Goal: Use online tool/utility: Utilize a website feature to perform a specific function

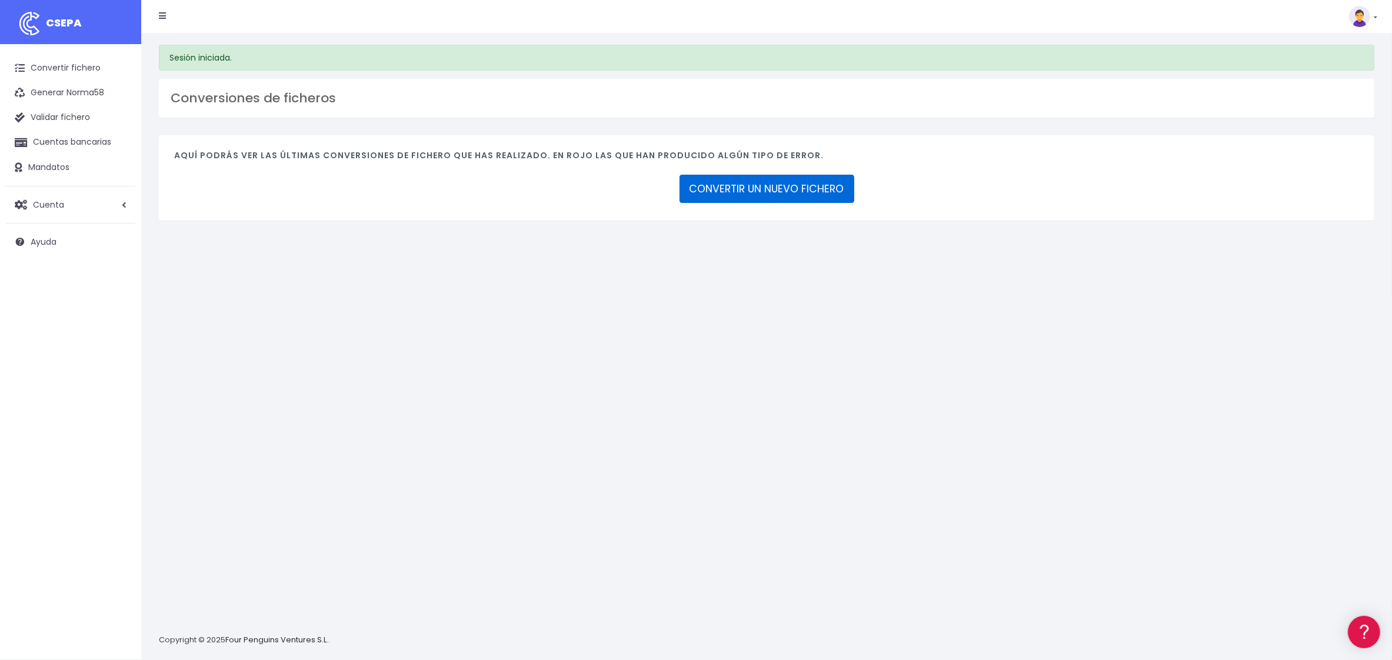
click at [748, 188] on link "CONVERTIR UN NUEVO FICHERO" at bounding box center [767, 189] width 175 height 28
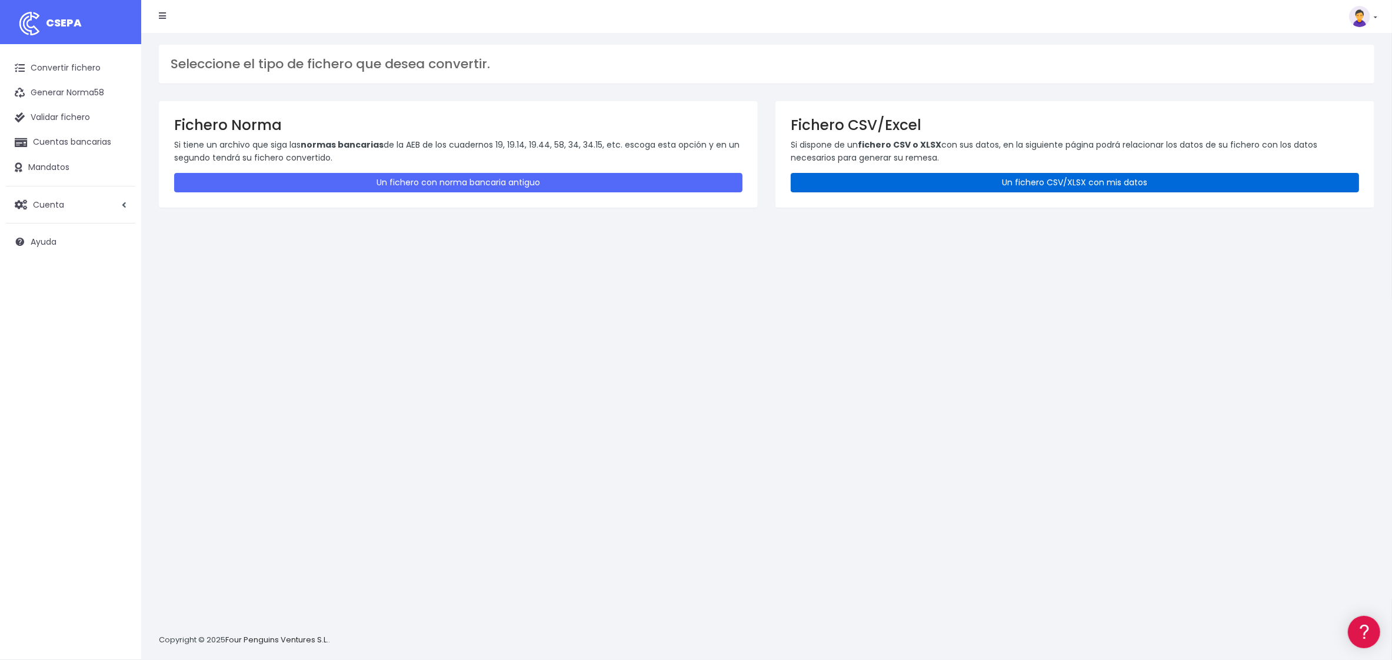
click at [905, 178] on link "Un fichero CSV/XLSX con mis datos" at bounding box center [1075, 182] width 568 height 19
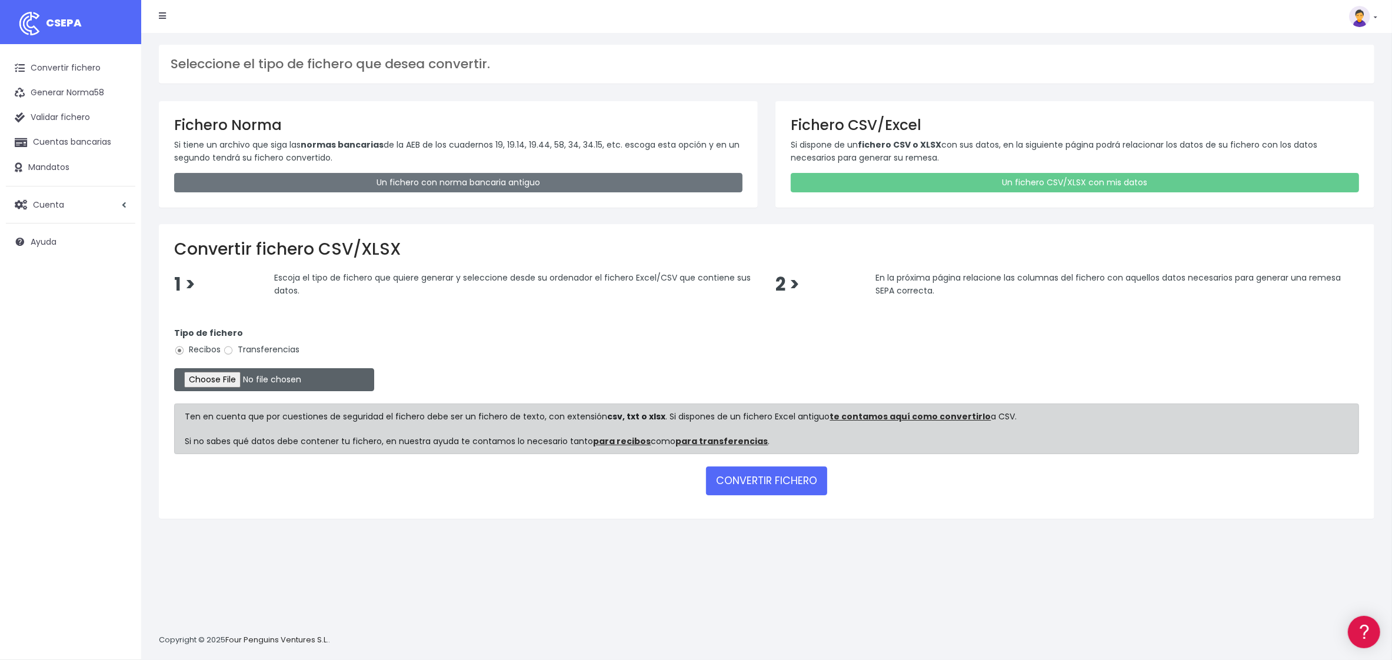
click at [234, 379] on input "file" at bounding box center [274, 379] width 200 height 23
type input "C:\fakepath\REMESA TURQUIA 1.xlsx"
click at [752, 486] on button "CONVERTIR FICHERO" at bounding box center [766, 481] width 121 height 28
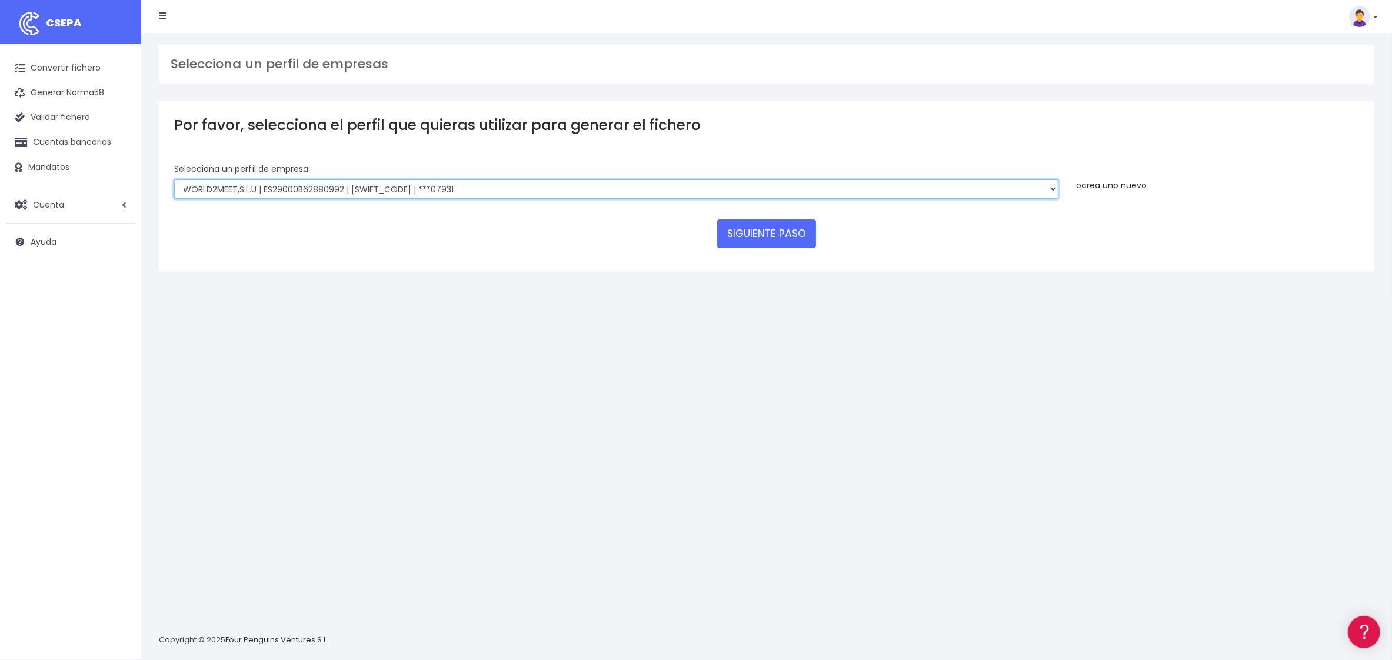
click at [935, 189] on select "WORLD2MEET,S.L.U | ES29000B62880992 | BSABESBBXXX | ***07931 WORLD2MEET S.L.U |…" at bounding box center [616, 189] width 884 height 20
select select "1862"
click at [174, 179] on select "WORLD2MEET,S.L.U | ES29000B62880992 | BSABESBBXXX | ***07931 WORLD2MEET S.L.U |…" at bounding box center [616, 189] width 884 height 20
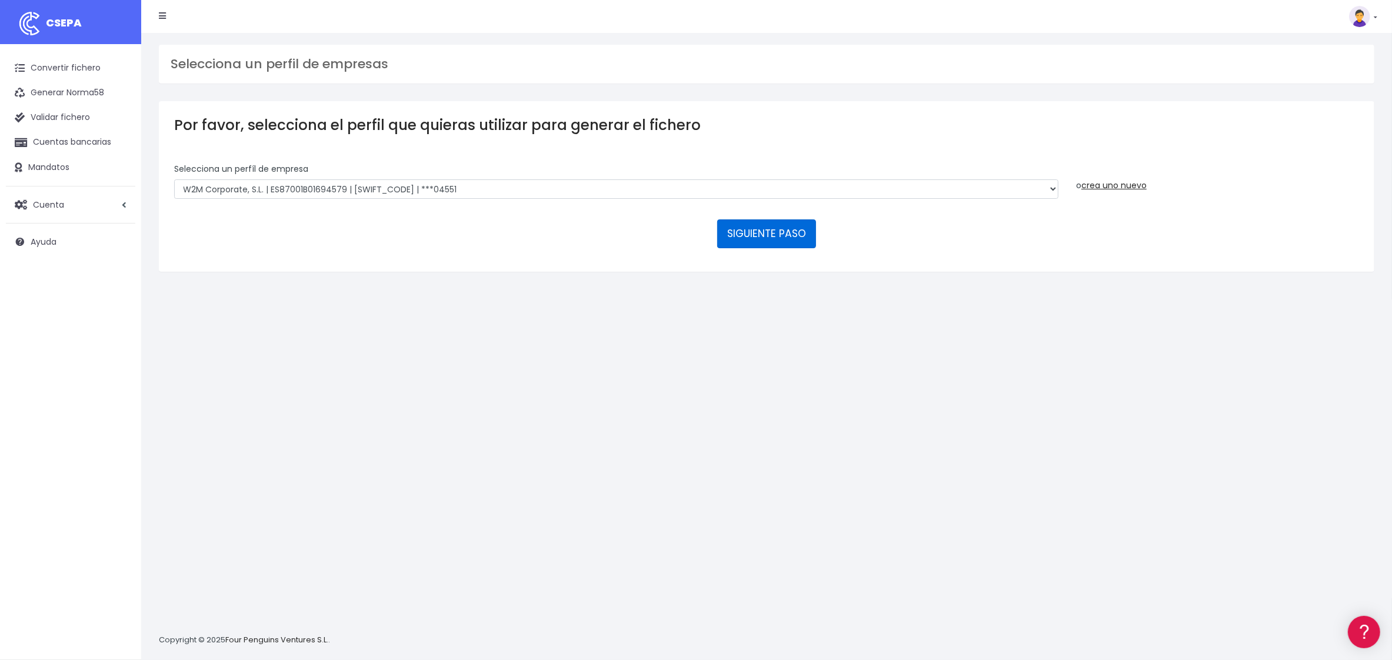
click at [780, 233] on button "SIGUIENTE PASO" at bounding box center [766, 233] width 99 height 28
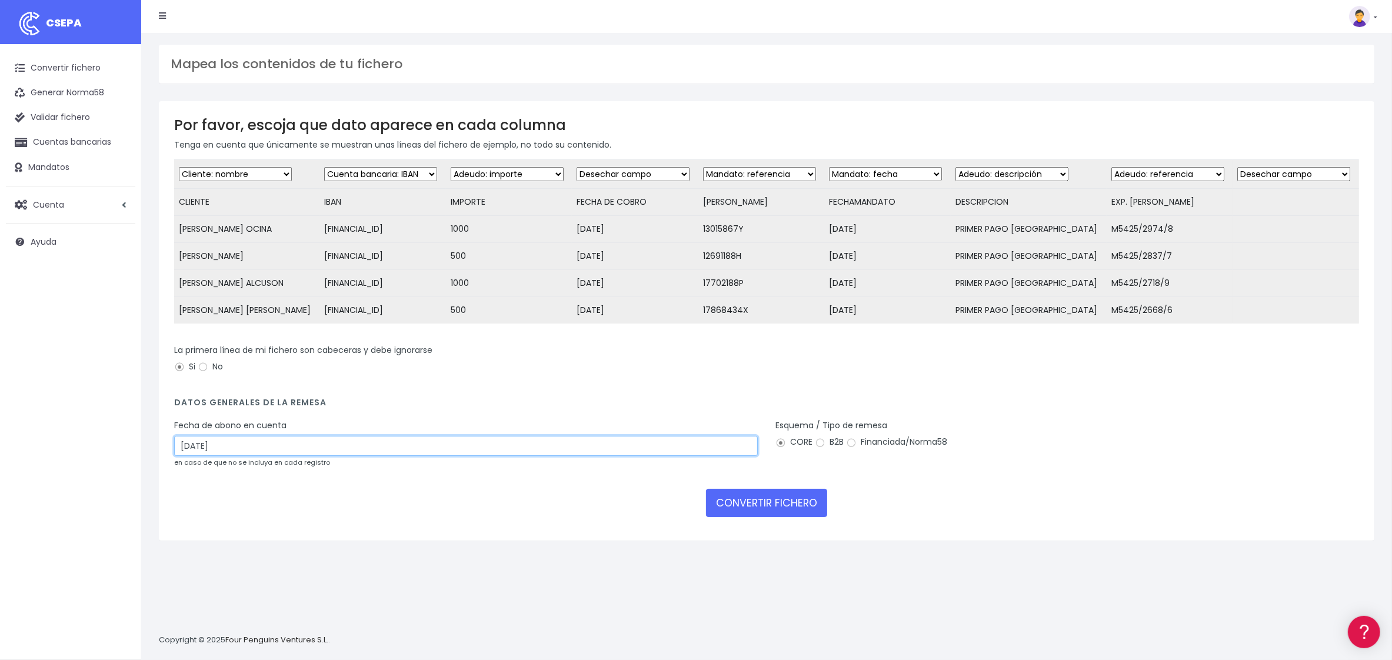
click at [224, 451] on input "16/08/2025" at bounding box center [466, 446] width 584 height 20
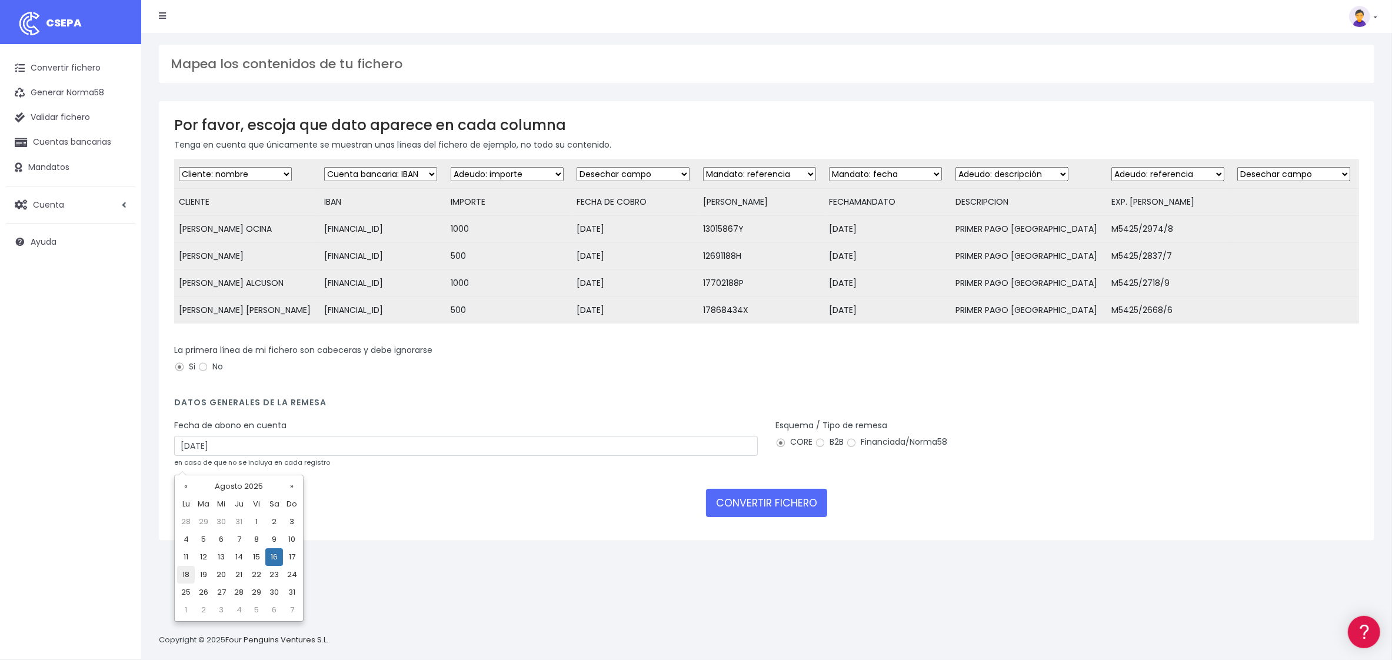
click at [188, 573] on td "18" at bounding box center [186, 575] width 18 height 18
type input "18/08/2025"
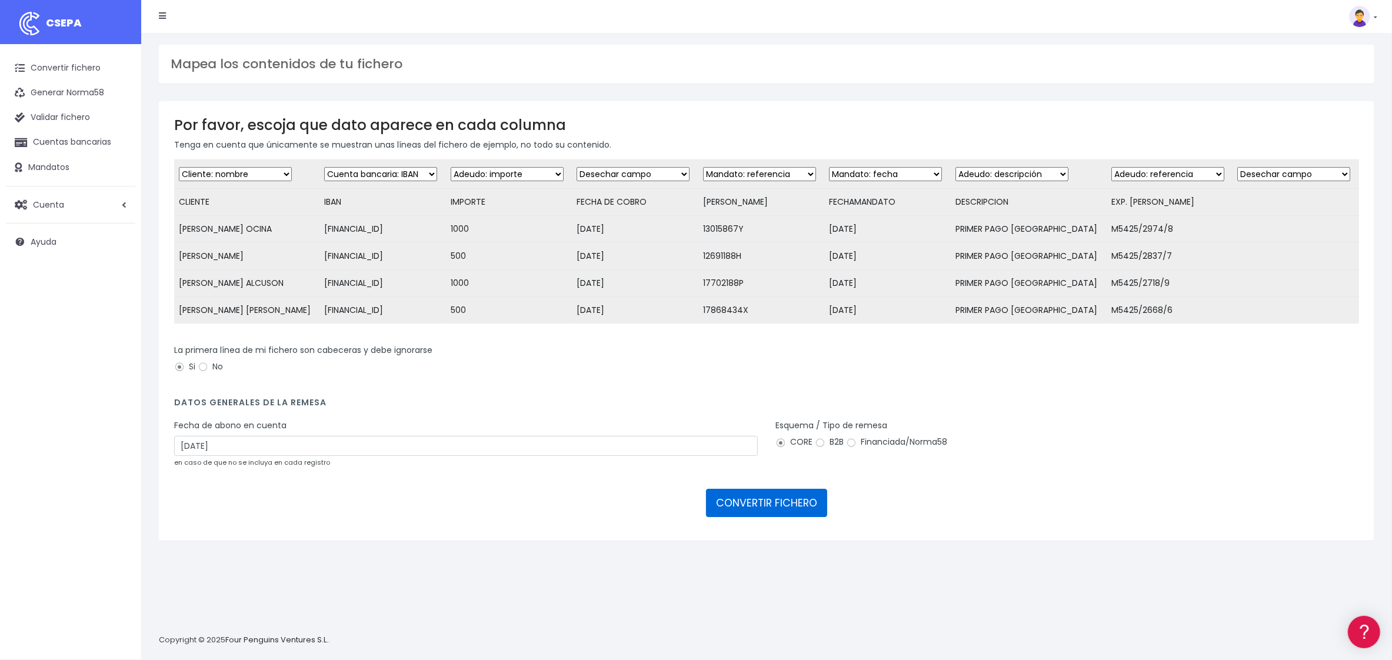
click at [762, 517] on button "CONVERTIR FICHERO" at bounding box center [766, 503] width 121 height 28
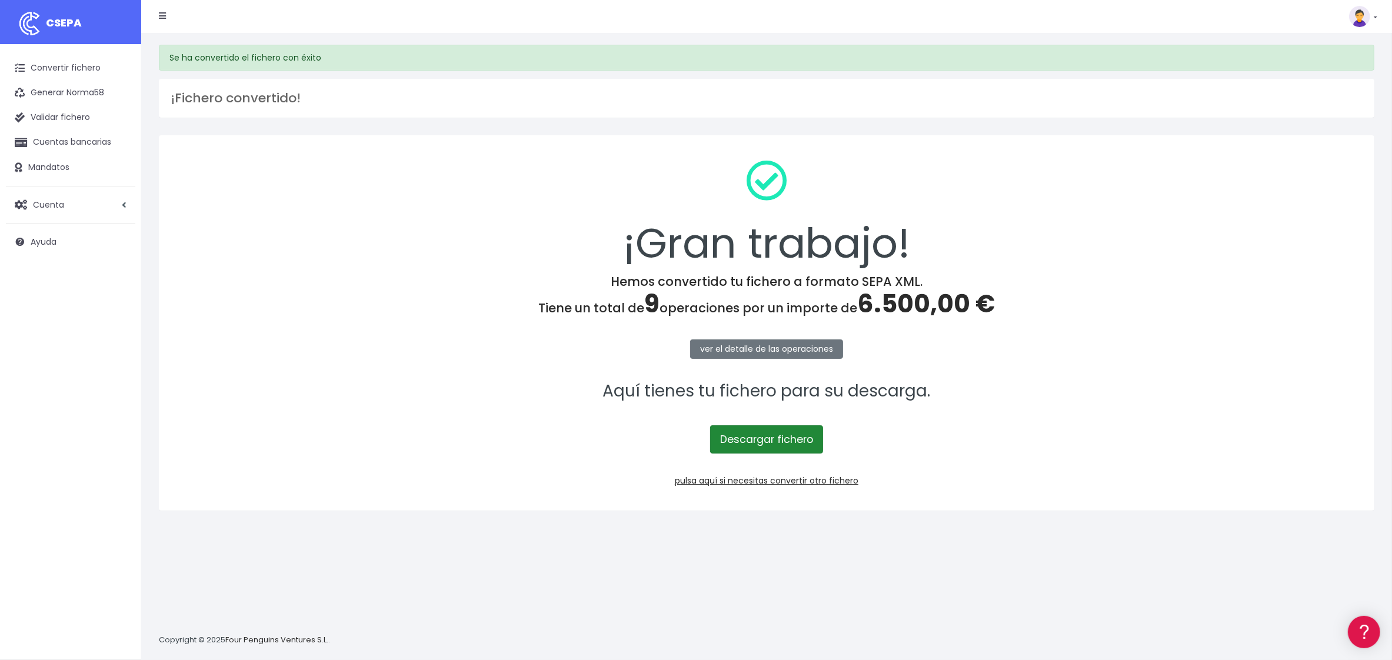
click at [760, 442] on link "Descargar fichero" at bounding box center [766, 439] width 113 height 28
